Goal: Information Seeking & Learning: Learn about a topic

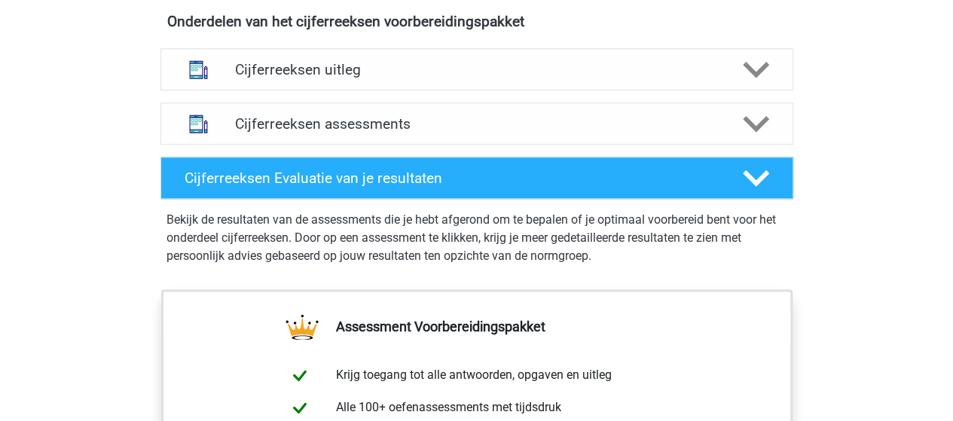
scroll to position [923, 0]
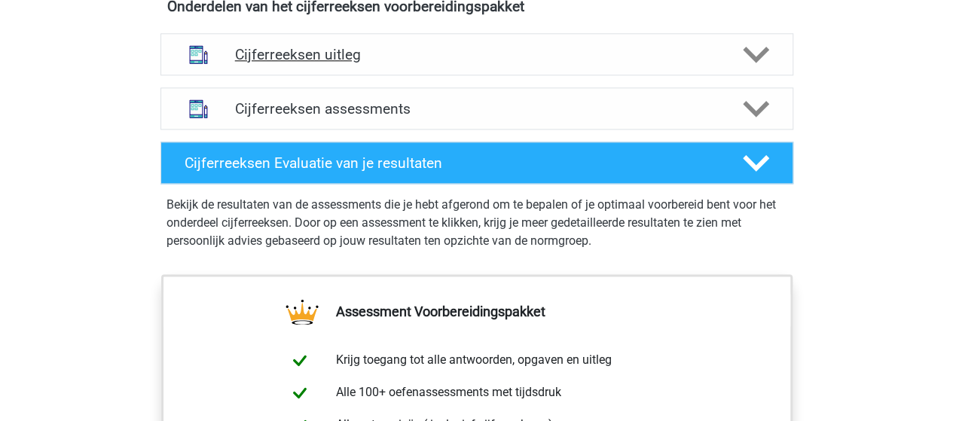
click at [740, 66] on div at bounding box center [754, 54] width 50 height 26
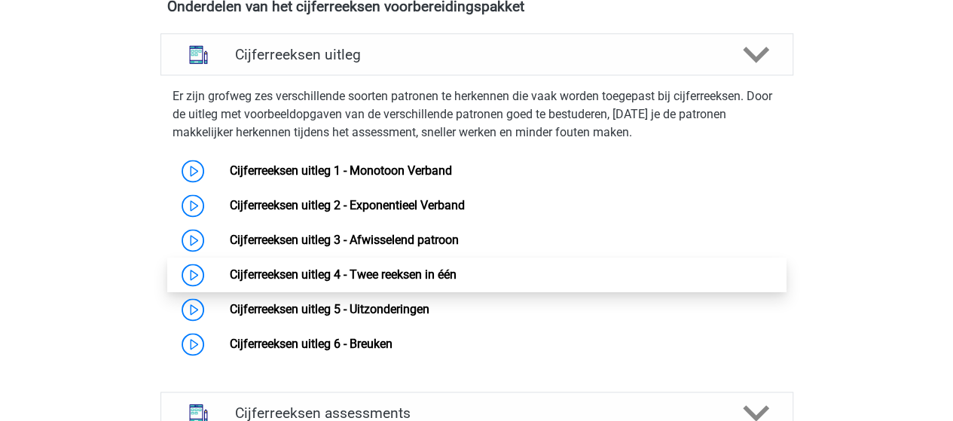
click at [457, 282] on link "Cijferreeksen uitleg 4 - Twee reeksen in één" at bounding box center [343, 274] width 227 height 14
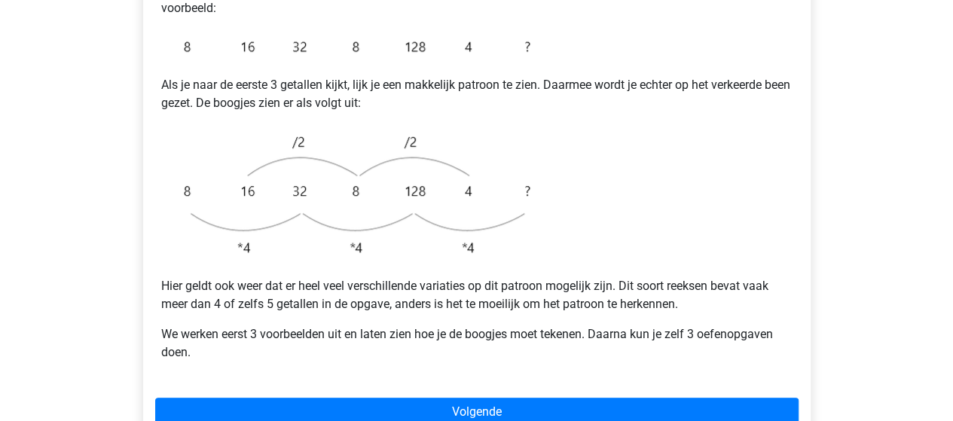
scroll to position [392, 0]
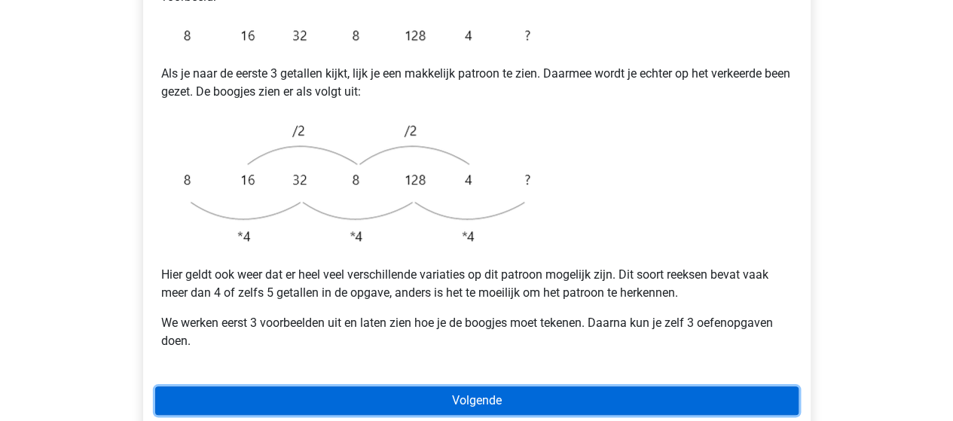
click at [758, 386] on link "Volgende" at bounding box center [476, 400] width 643 height 29
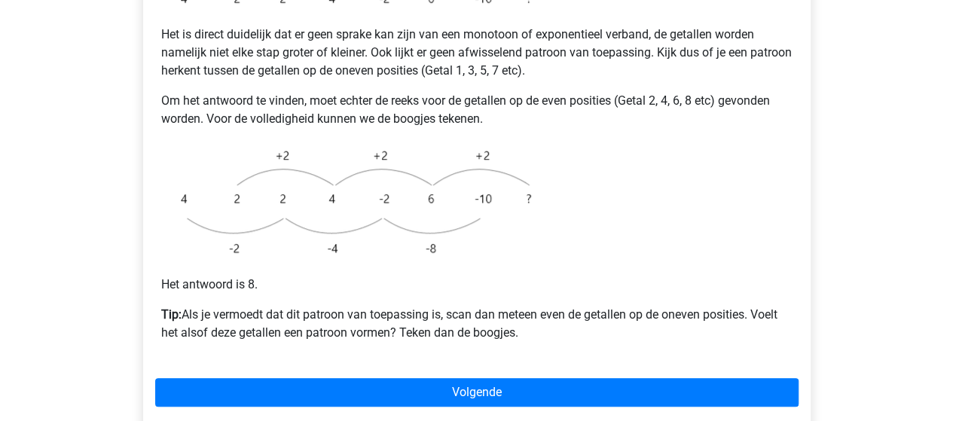
scroll to position [390, 0]
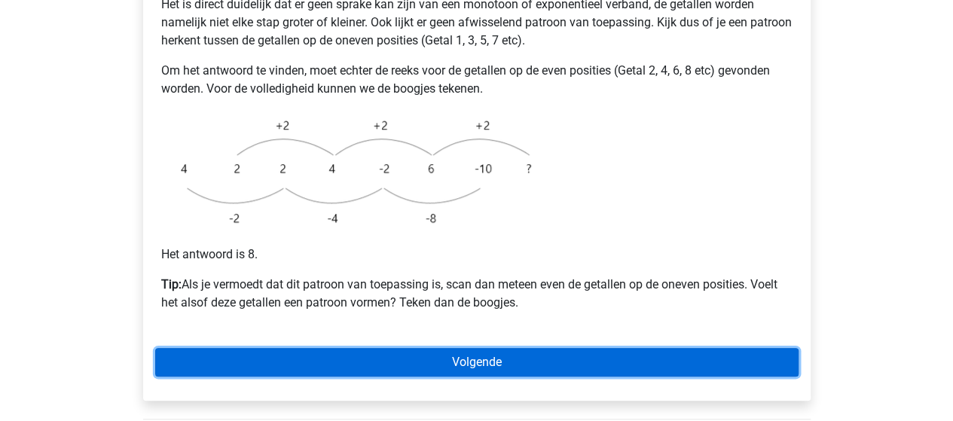
click at [475, 348] on link "Volgende" at bounding box center [476, 362] width 643 height 29
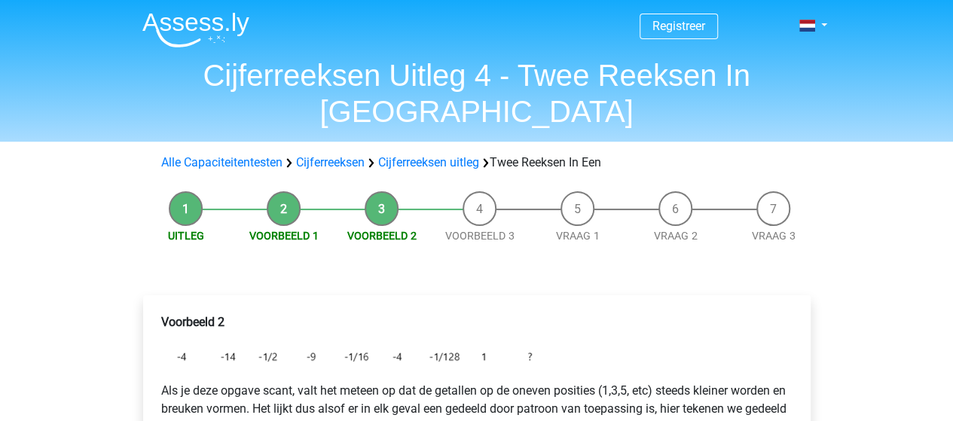
drag, startPoint x: 0, startPoint y: 0, endPoint x: 475, endPoint y: 332, distance: 579.3
click at [475, 344] on img at bounding box center [349, 357] width 377 height 26
click at [476, 344] on img at bounding box center [349, 357] width 377 height 26
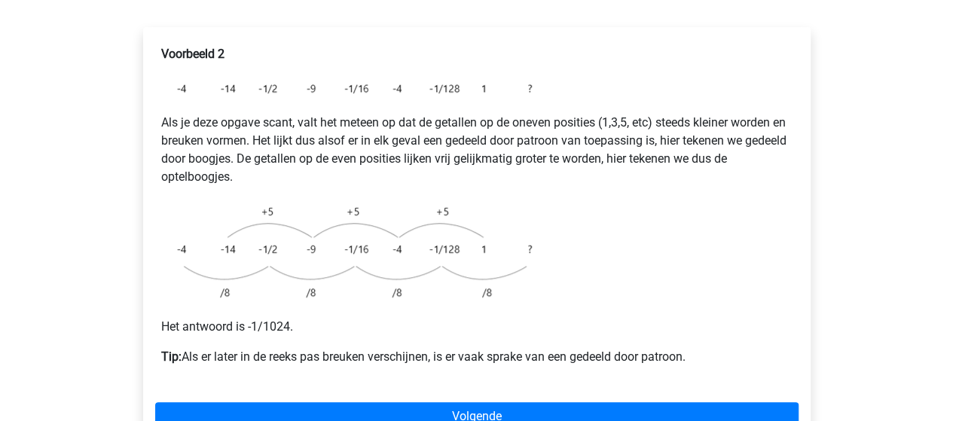
scroll to position [271, 0]
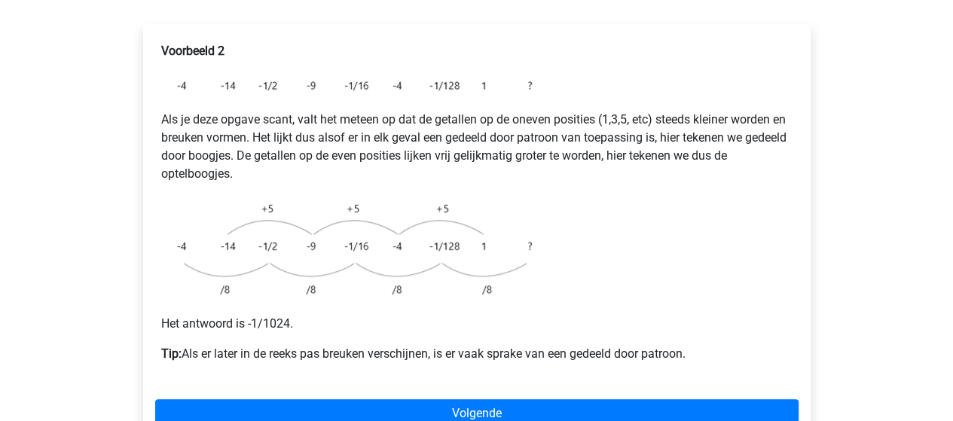
click at [487, 345] on p "Tip: Als er later in de reeks pas breuken verschijnen, is er vaak sprake van ee…" at bounding box center [476, 354] width 631 height 18
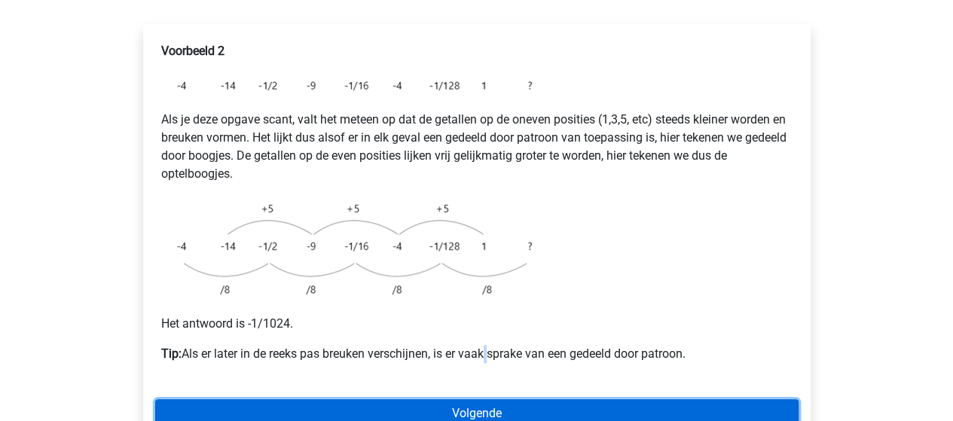
click at [481, 399] on link "Volgende" at bounding box center [476, 413] width 643 height 29
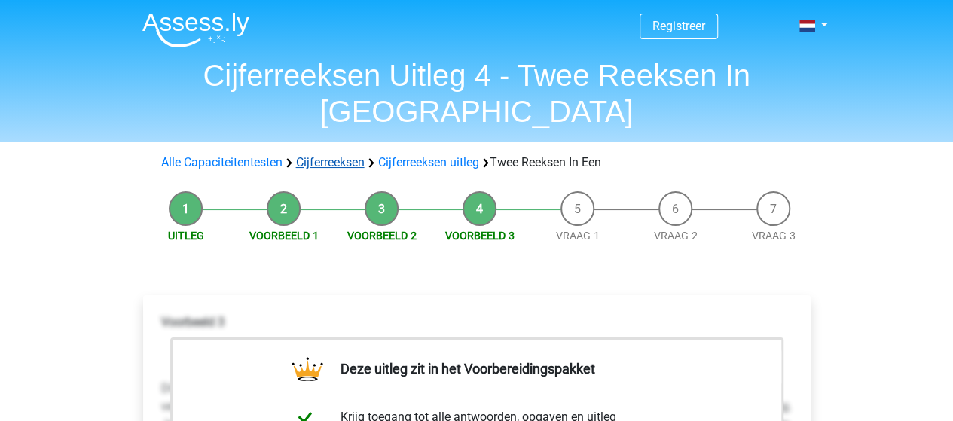
click at [310, 155] on link "Cijferreeksen" at bounding box center [330, 162] width 69 height 14
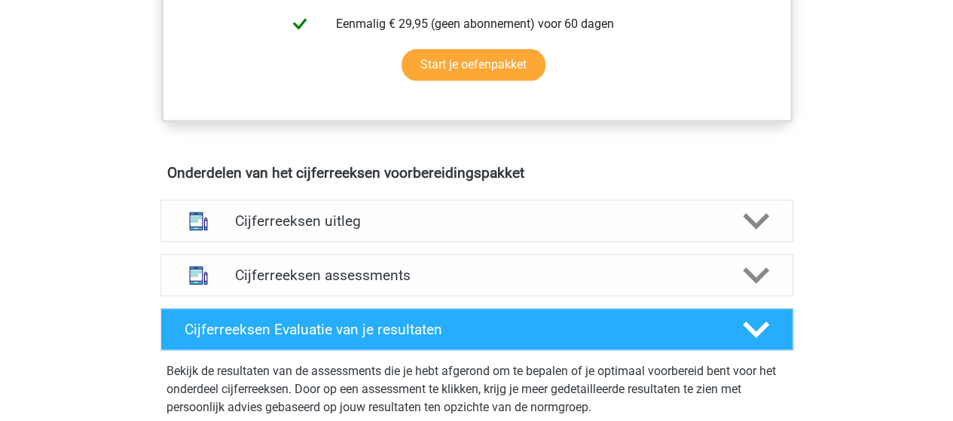
scroll to position [934, 0]
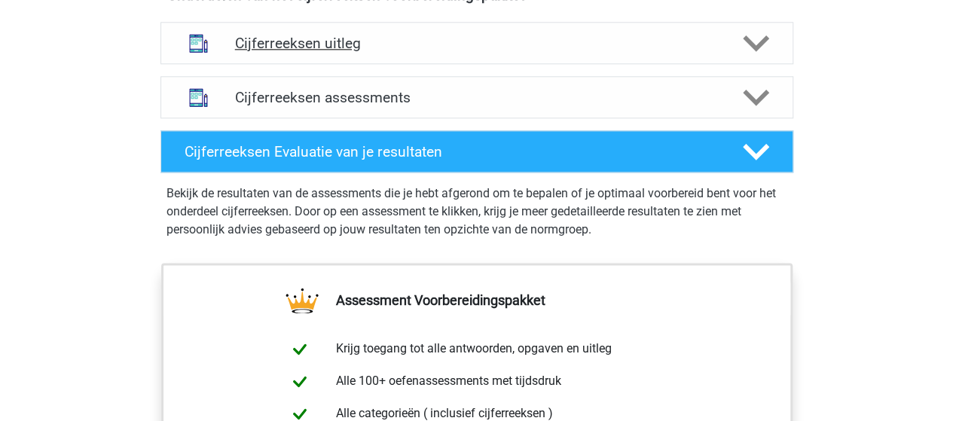
click at [484, 52] on h4 "Cijferreeksen uitleg" at bounding box center [477, 43] width 484 height 17
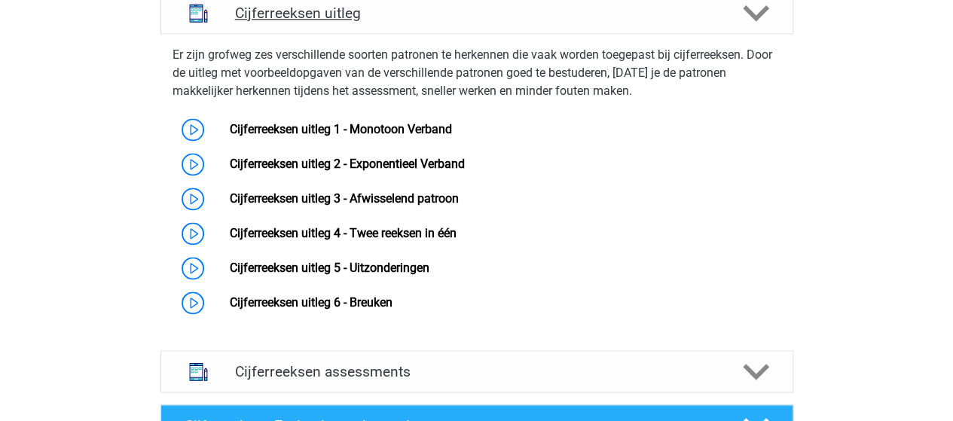
scroll to position [994, 0]
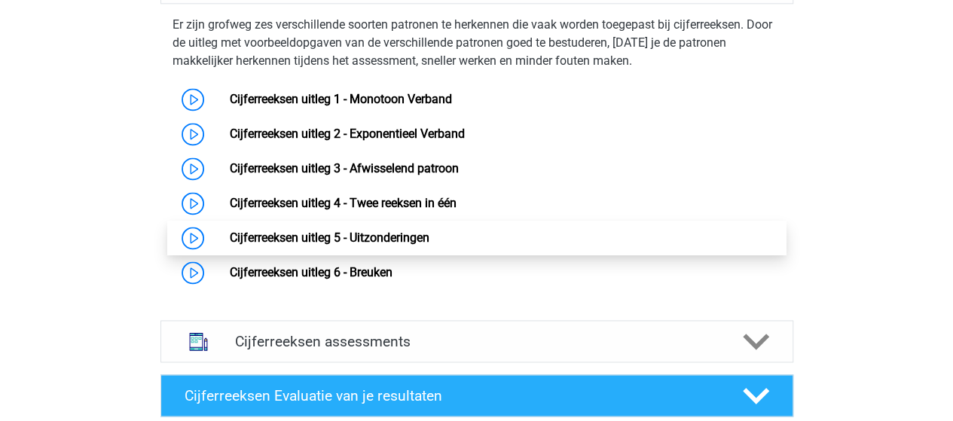
click at [422, 245] on link "Cijferreeksen uitleg 5 - Uitzonderingen" at bounding box center [330, 238] width 200 height 14
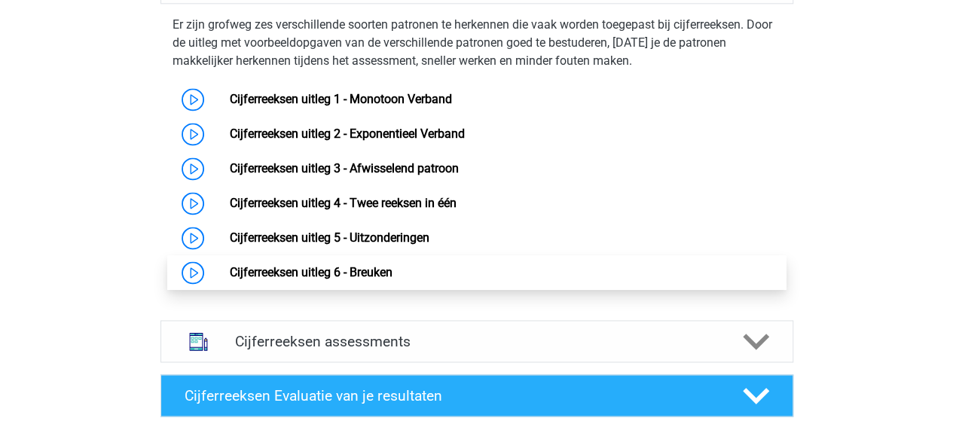
click at [368, 279] on link "Cijferreeksen uitleg 6 - Breuken" at bounding box center [311, 272] width 163 height 14
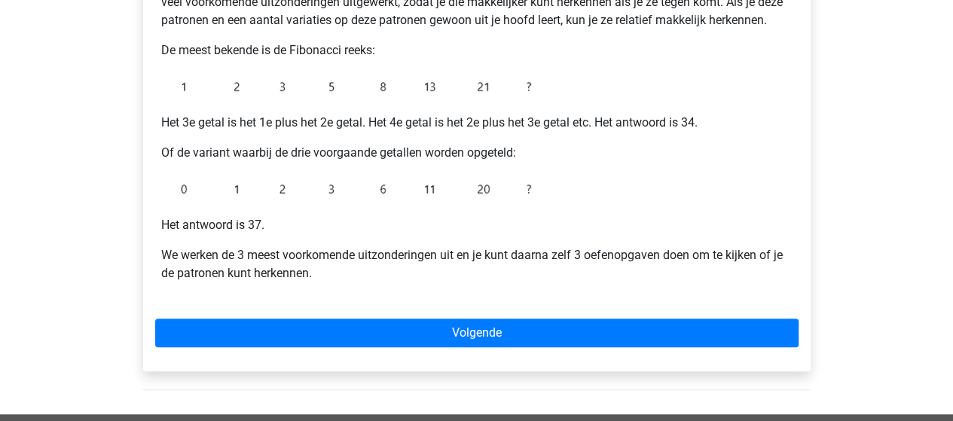
scroll to position [392, 0]
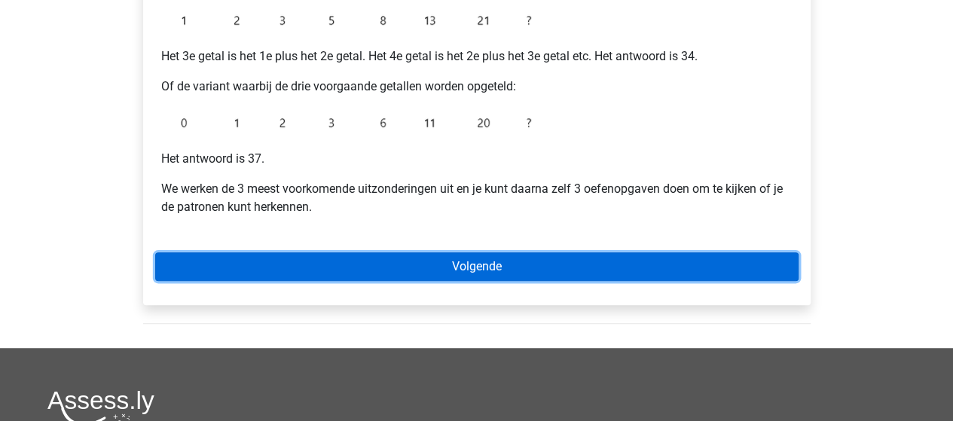
click at [669, 256] on link "Volgende" at bounding box center [476, 266] width 643 height 29
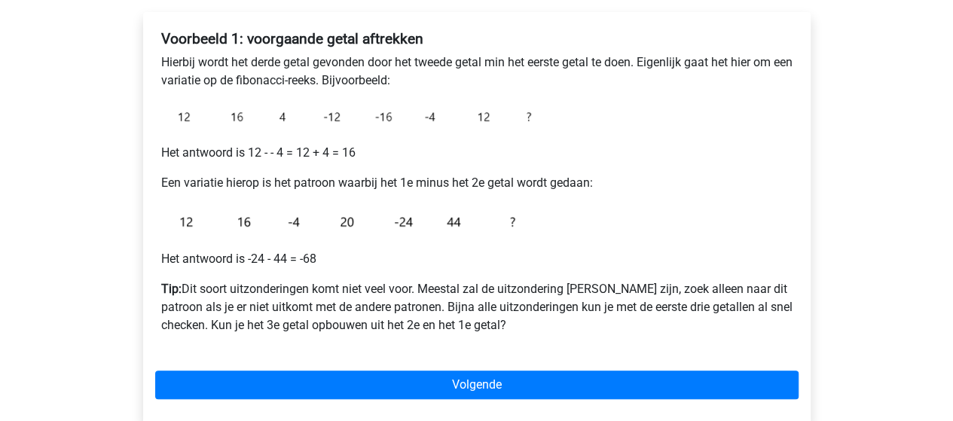
scroll to position [271, 0]
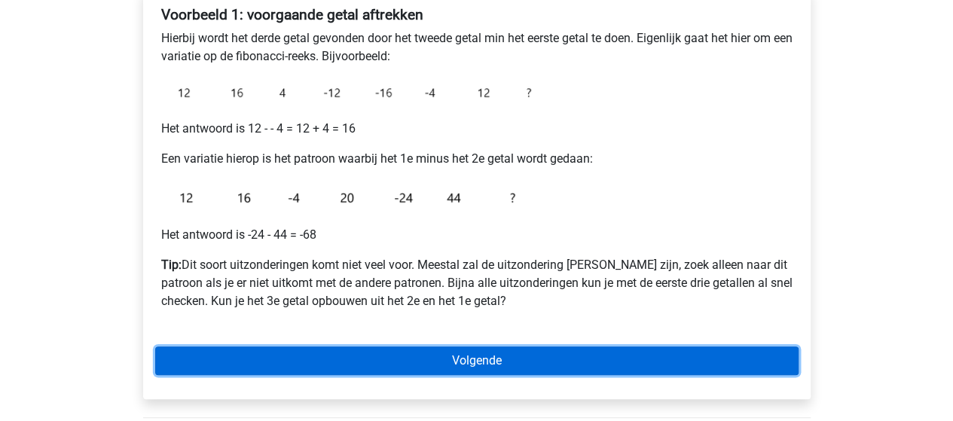
click at [577, 359] on link "Volgende" at bounding box center [476, 361] width 643 height 29
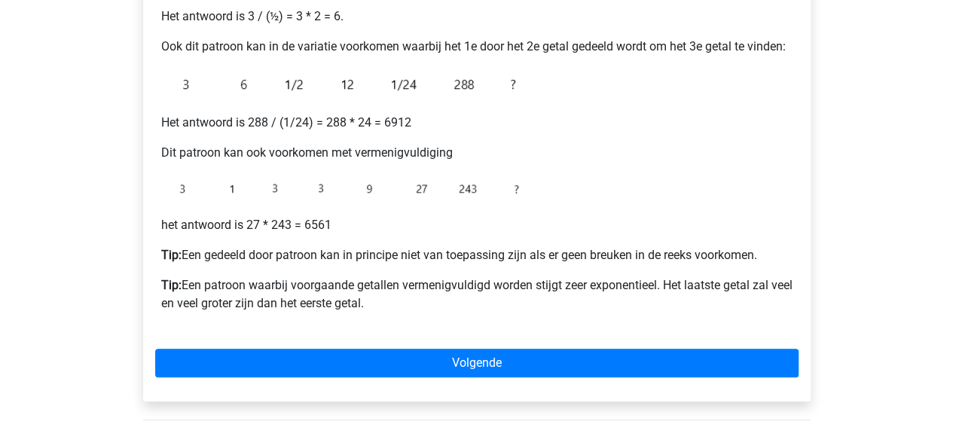
scroll to position [392, 0]
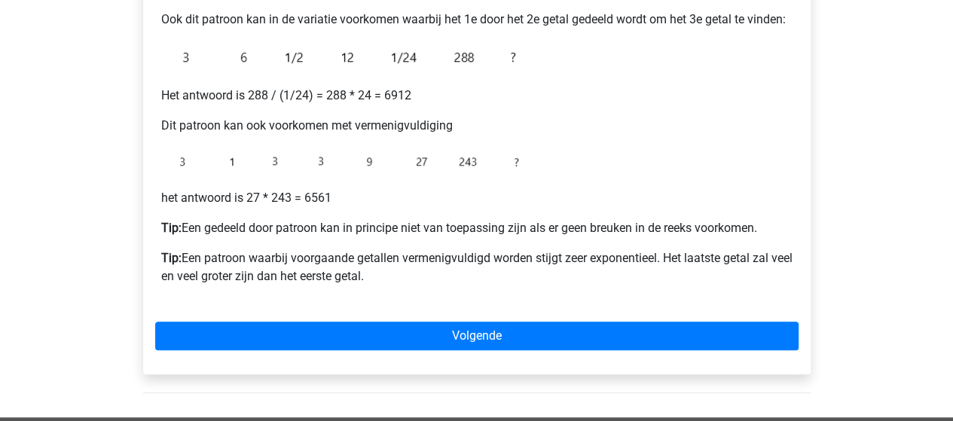
click at [390, 266] on p "Tip: Een patroon waarbij voorgaande getallen vermenigvuldigd worden stijgt zeer…" at bounding box center [476, 267] width 631 height 36
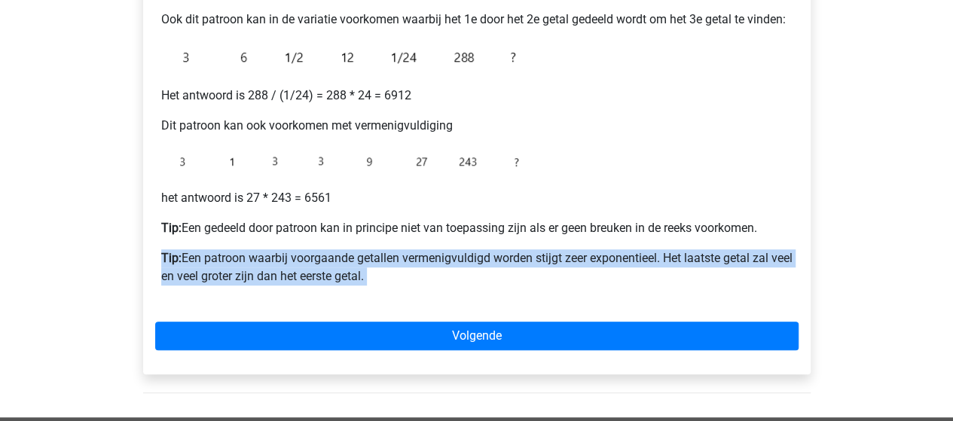
click at [390, 266] on p "Tip: Een patroon waarbij voorgaande getallen vermenigvuldigd worden stijgt zeer…" at bounding box center [476, 267] width 631 height 36
click at [524, 293] on div "Voorbeeld 2: * of / voorgaande getallen Hierbij wordt een getal gevonden door d…" at bounding box center [476, 91] width 643 height 424
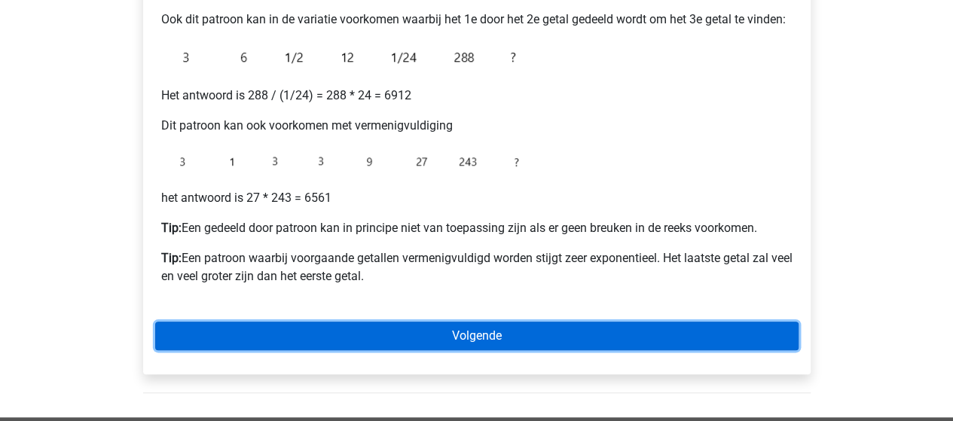
click at [559, 325] on link "Volgende" at bounding box center [476, 336] width 643 height 29
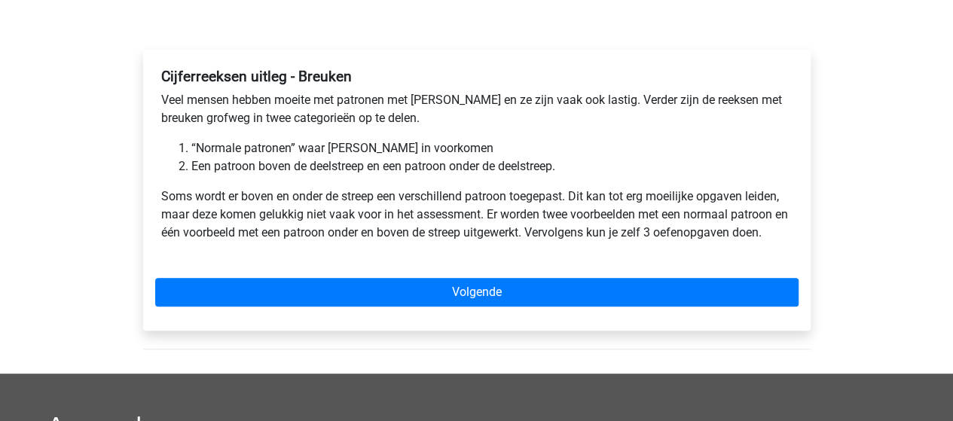
scroll to position [211, 0]
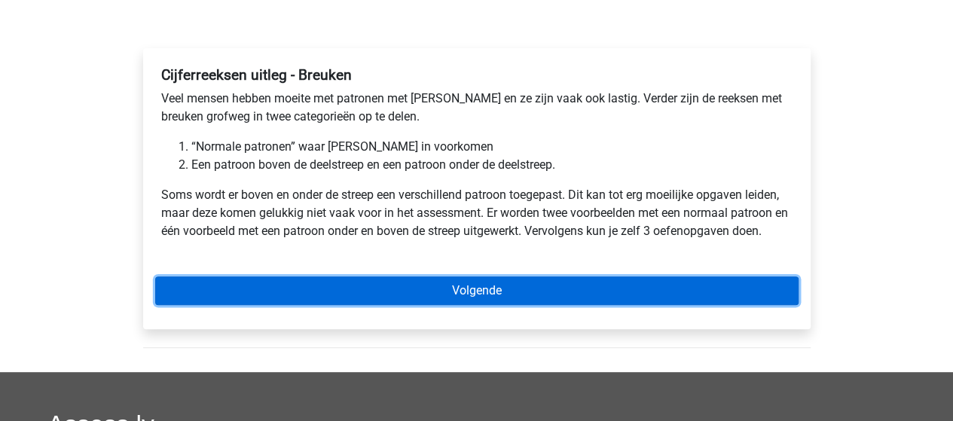
click at [416, 290] on link "Volgende" at bounding box center [476, 290] width 643 height 29
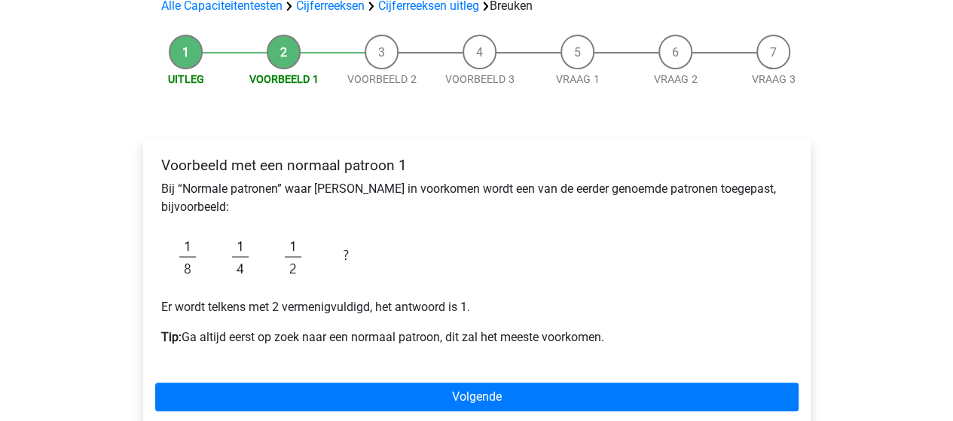
scroll to position [151, 0]
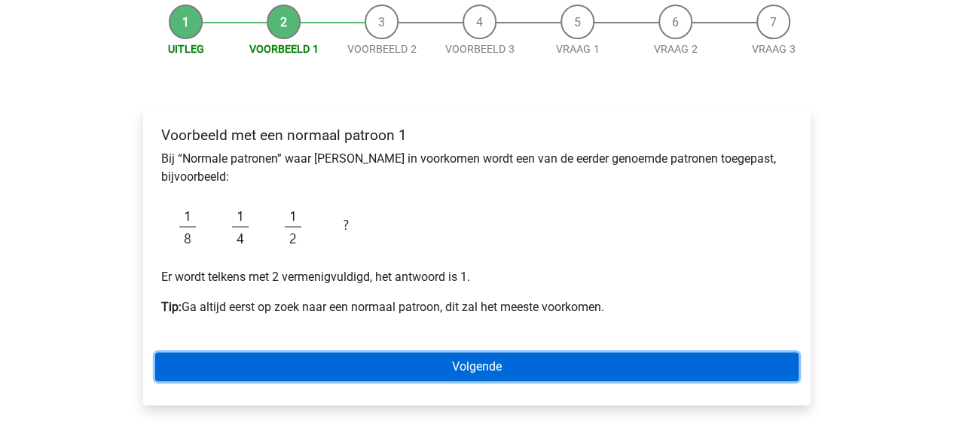
click at [474, 370] on link "Volgende" at bounding box center [476, 367] width 643 height 29
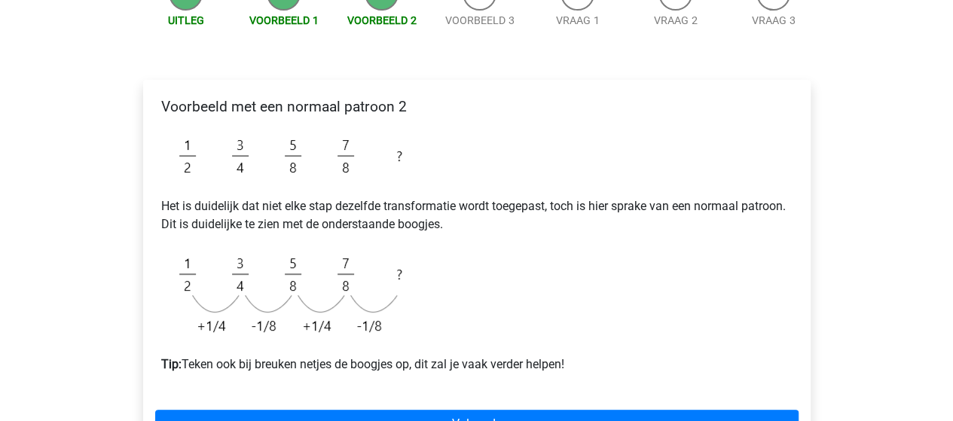
scroll to position [181, 0]
